Goal: Download file/media

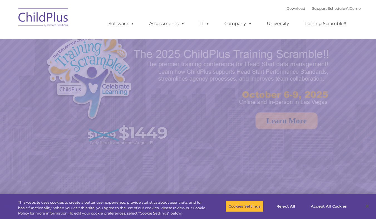
select select "MEDIUM"
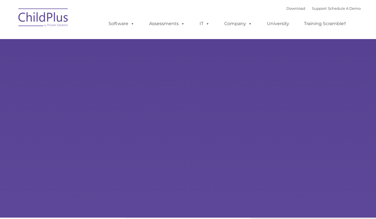
type input ""
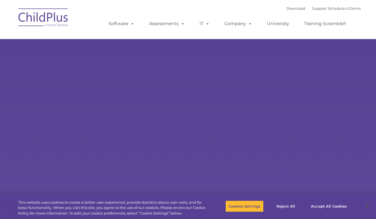
select select "MEDIUM"
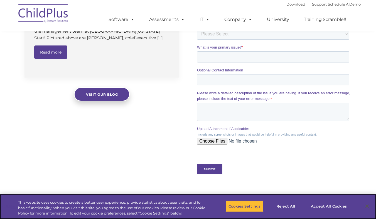
scroll to position [609, 0]
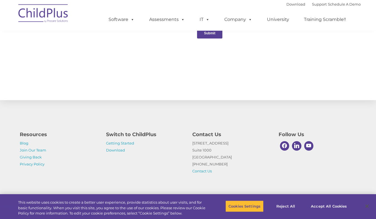
click at [58, 12] on img at bounding box center [44, 14] width 56 height 28
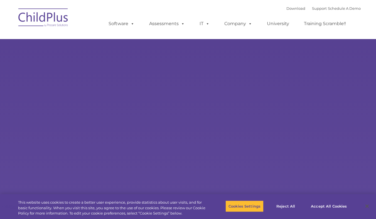
select select "MEDIUM"
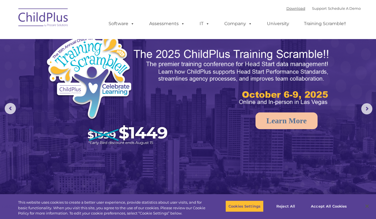
click at [287, 11] on link "Download" at bounding box center [296, 8] width 19 height 4
